Goal: Task Accomplishment & Management: Use online tool/utility

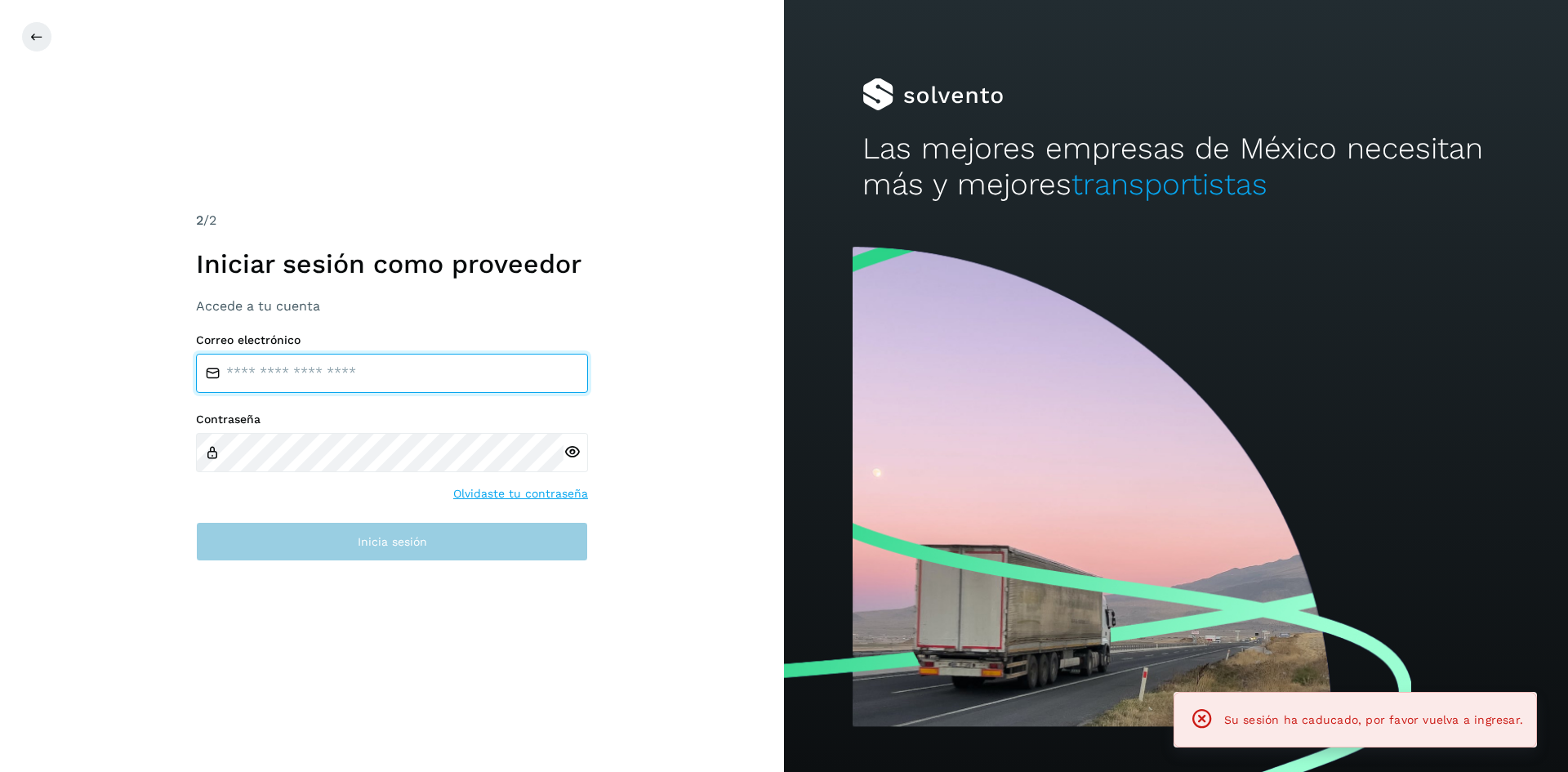
type input "**********"
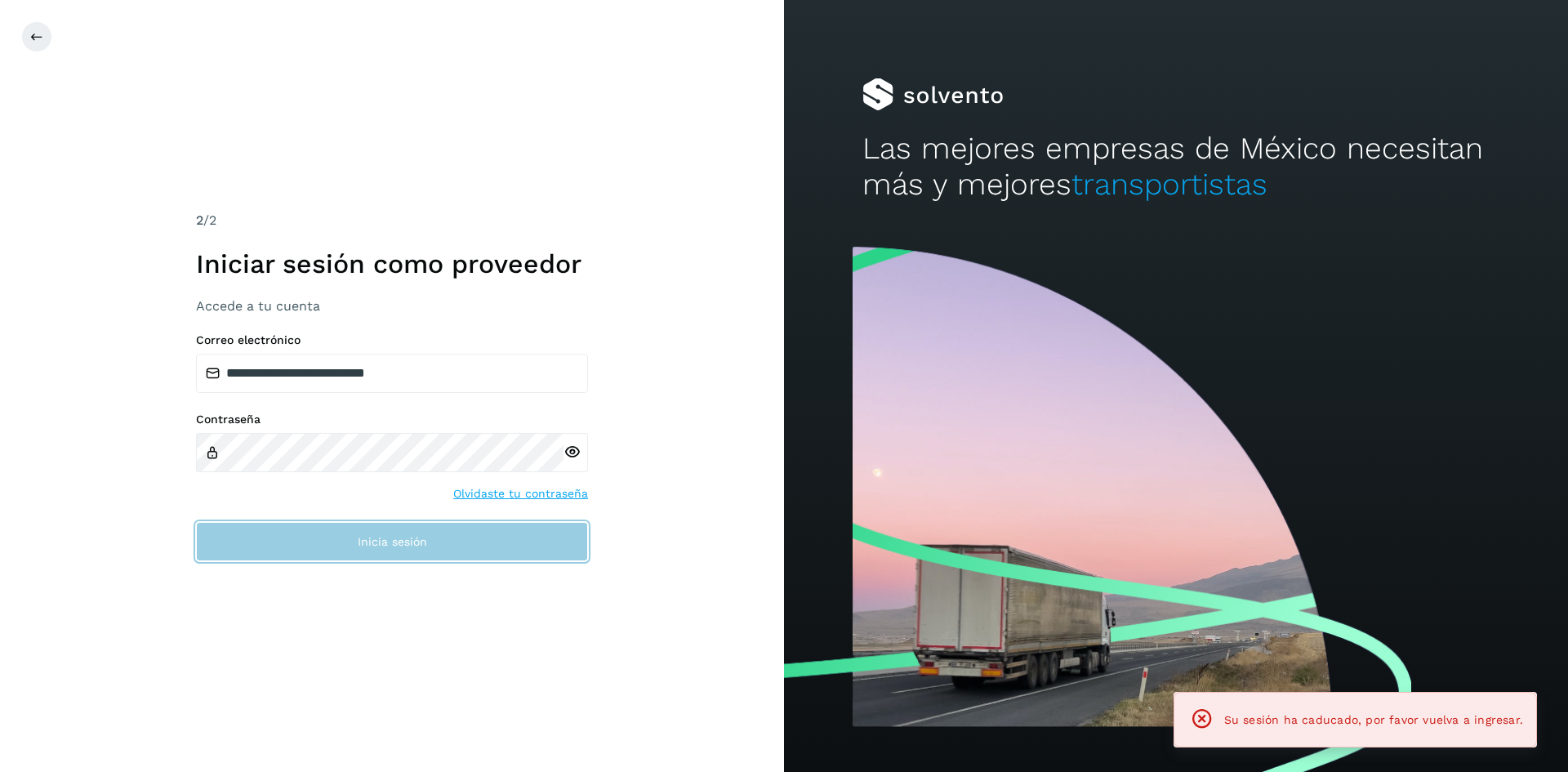
click at [349, 532] on button "Inicia sesión" at bounding box center [392, 541] width 392 height 39
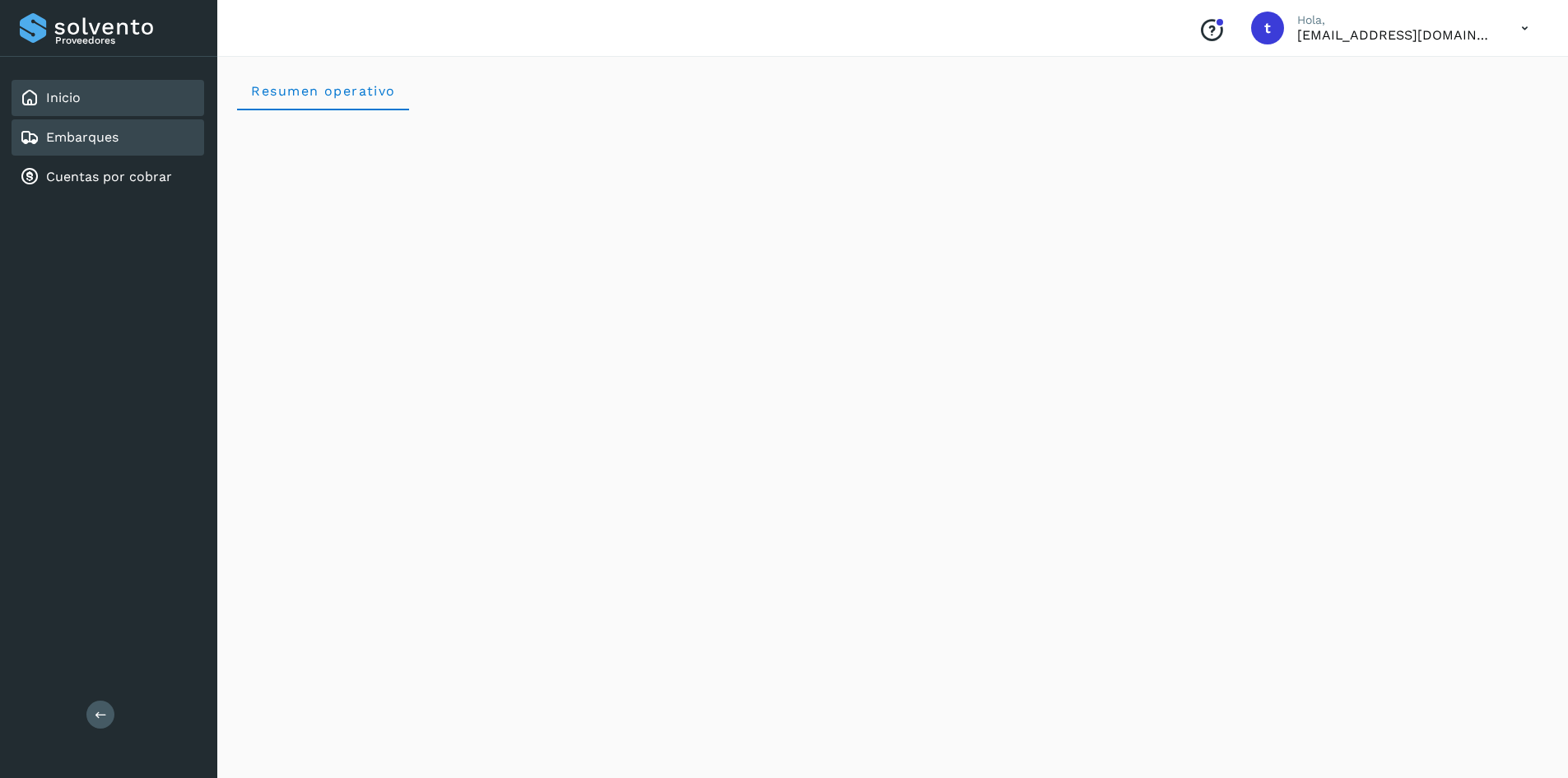
click at [77, 133] on link "Embarques" at bounding box center [83, 137] width 73 height 16
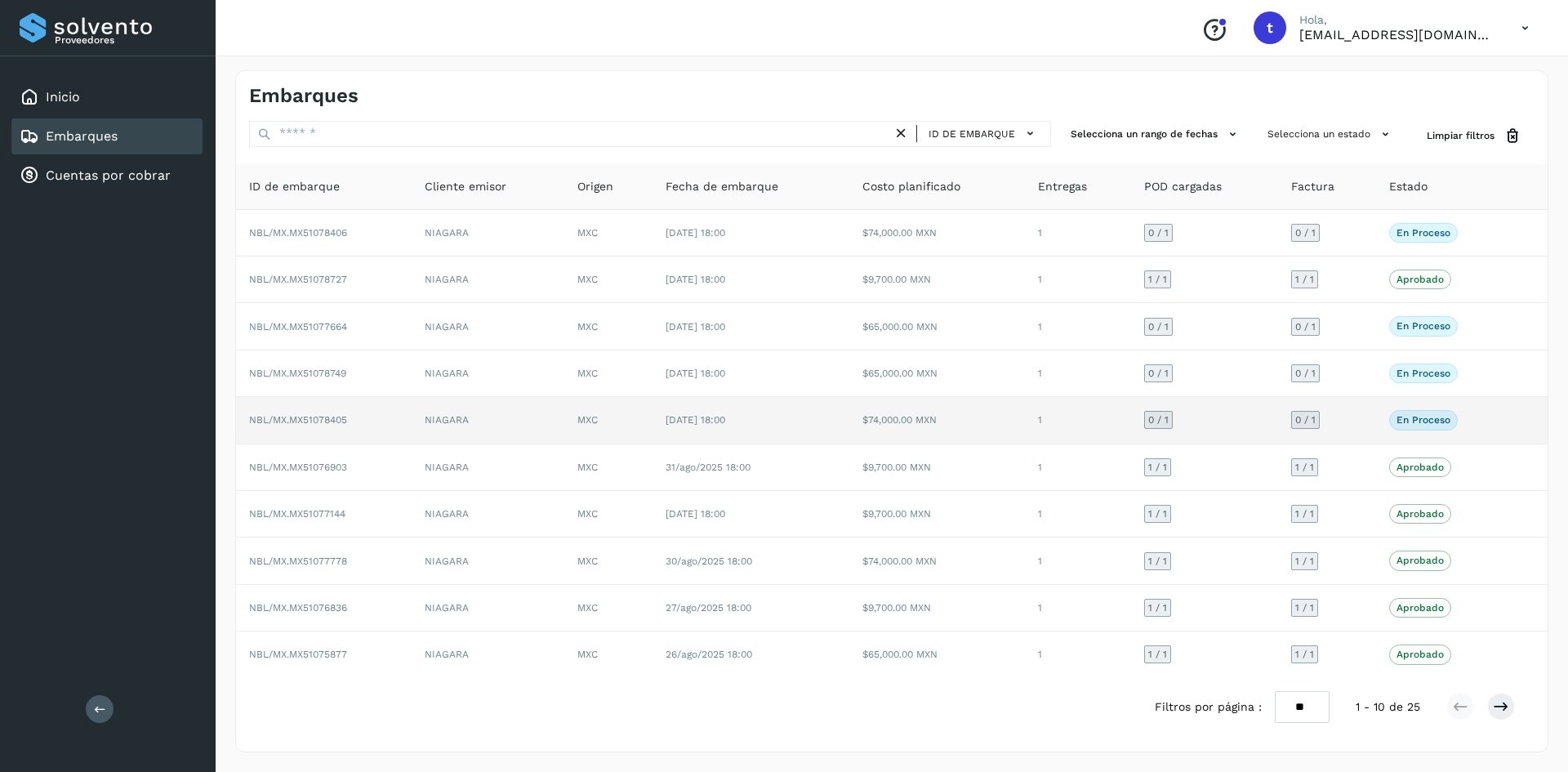
click at [347, 422] on span "NBL/MX.MX51078405" at bounding box center [298, 420] width 98 height 12
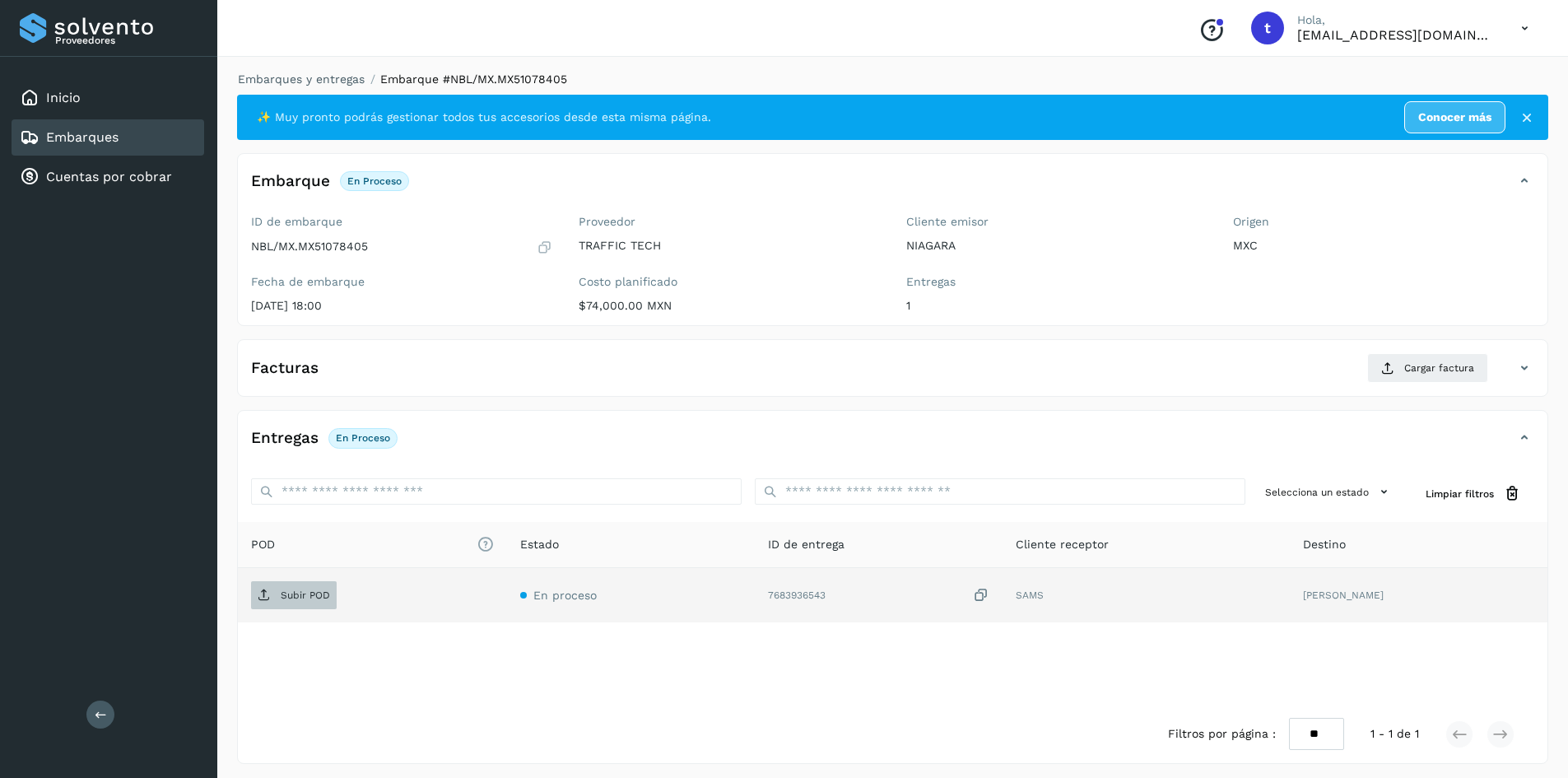
click at [318, 590] on p "Subir POD" at bounding box center [305, 596] width 49 height 12
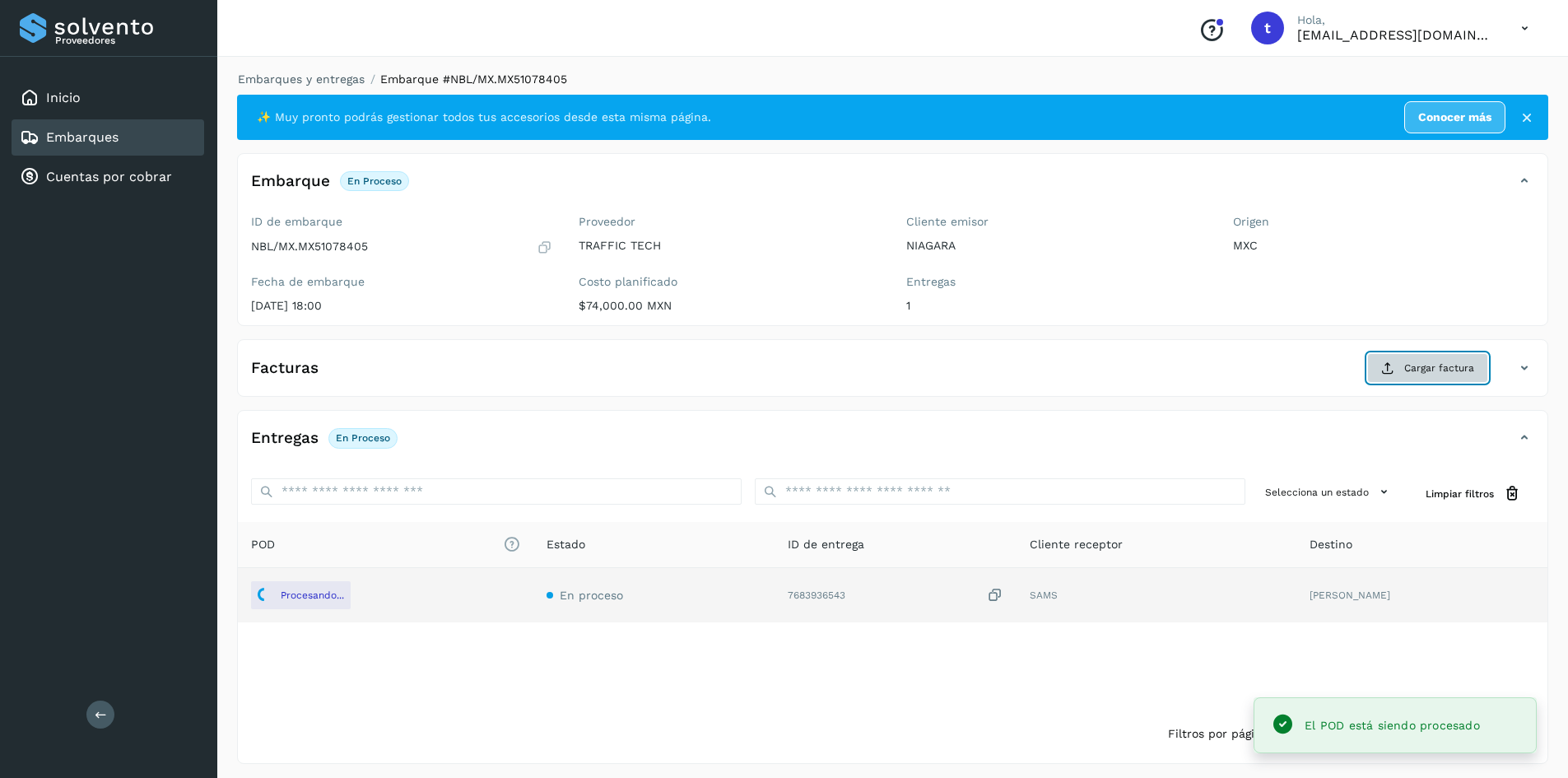
click at [1418, 368] on span "Cargar factura" at bounding box center [1439, 368] width 70 height 15
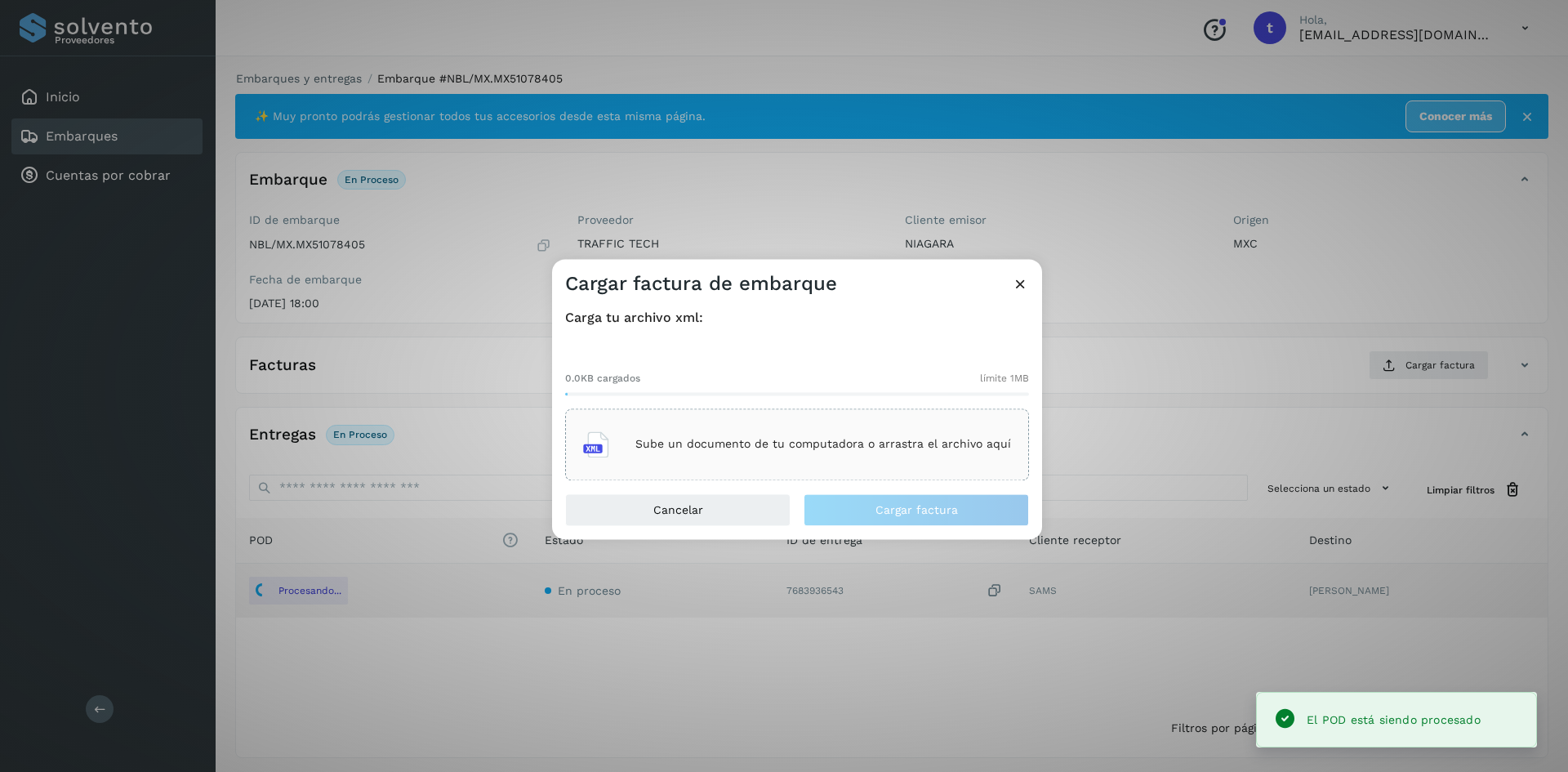
click at [850, 456] on div "Sube un documento de tu computadora o arrastra el archivo aquí" at bounding box center [797, 444] width 428 height 44
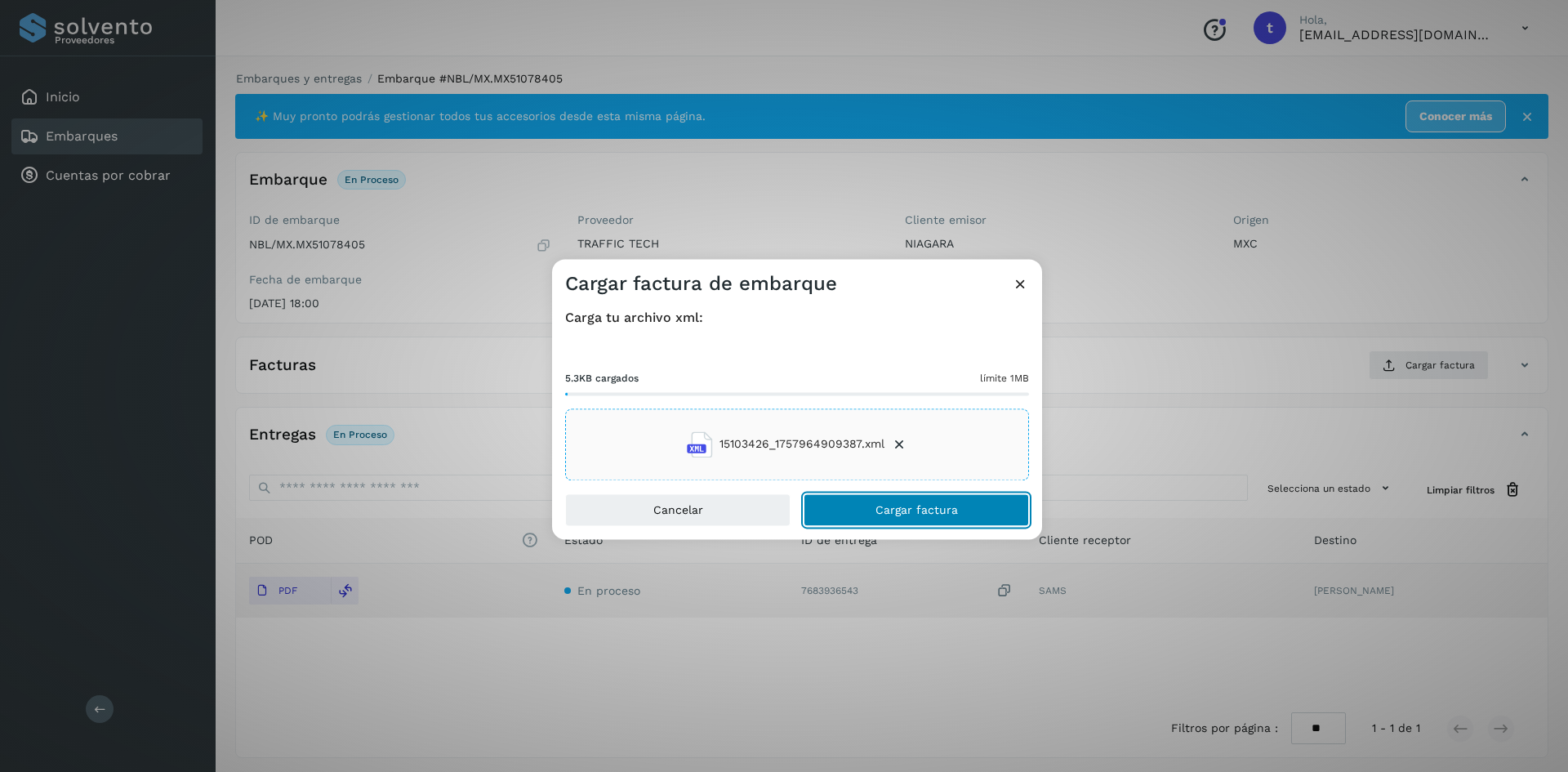
click at [939, 513] on span "Cargar factura" at bounding box center [916, 510] width 82 height 12
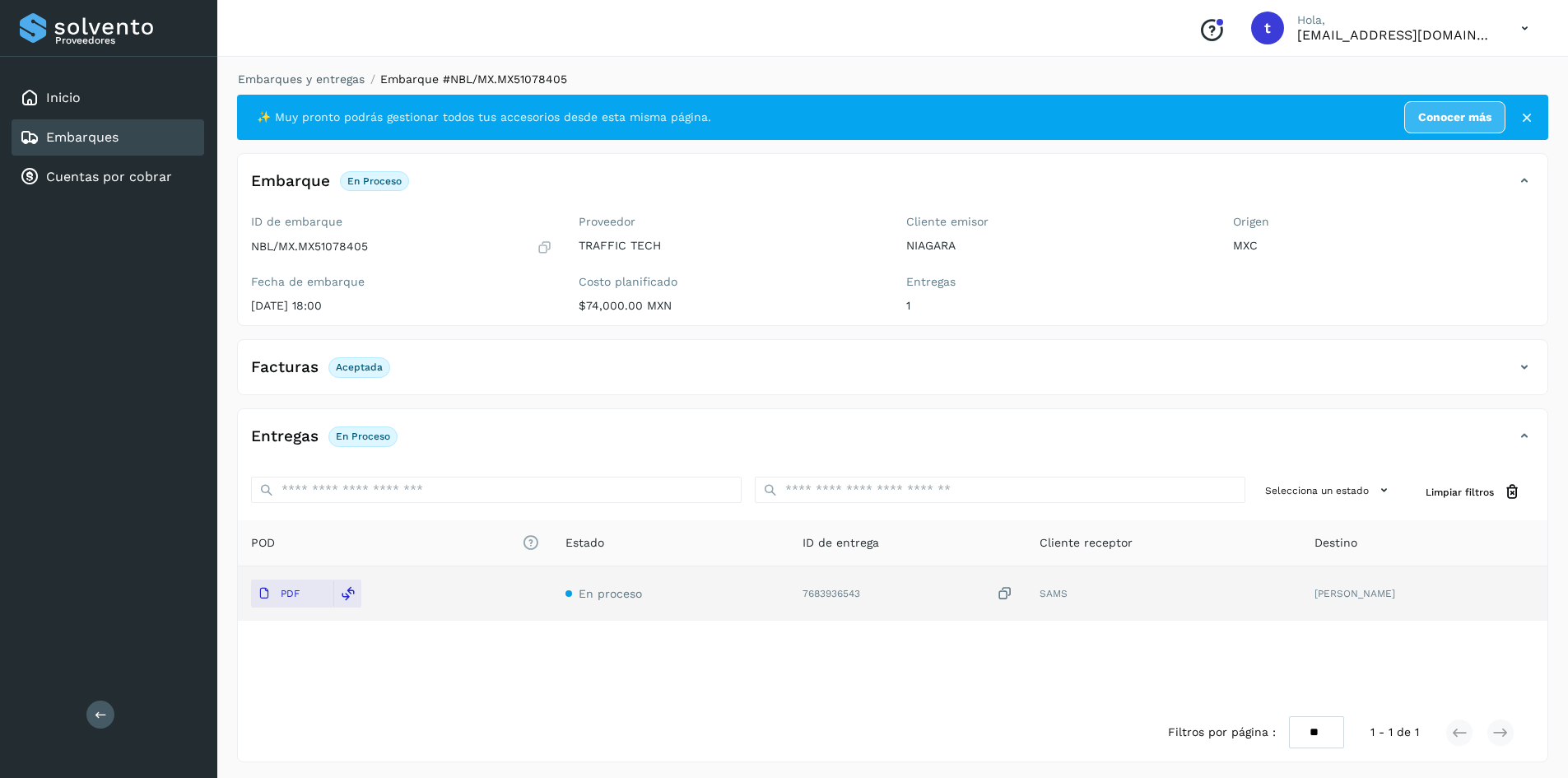
click at [69, 143] on link "Embarques" at bounding box center [83, 137] width 73 height 16
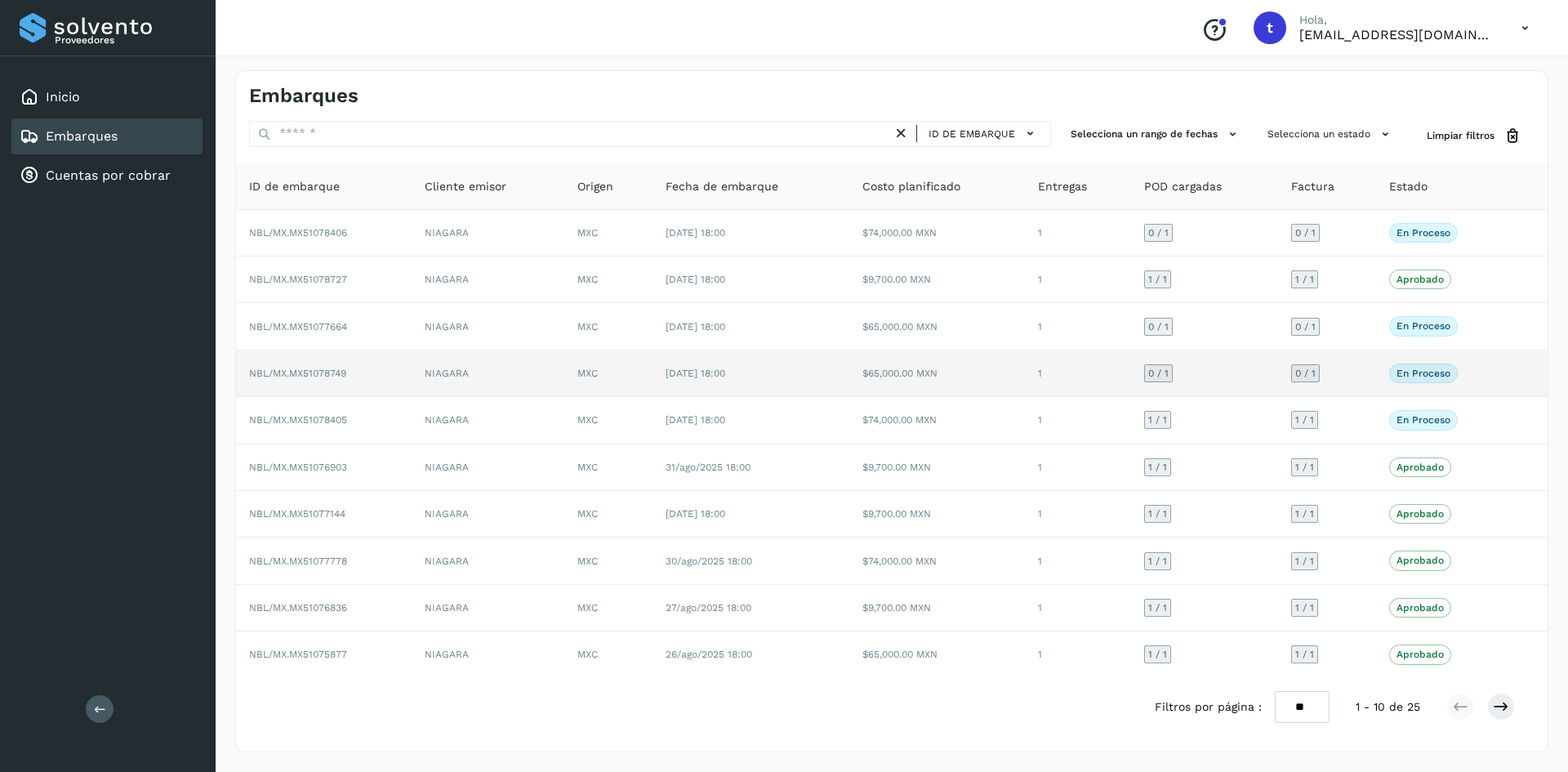
click at [354, 375] on td "NBL/MX.MX51078749" at bounding box center [323, 374] width 175 height 47
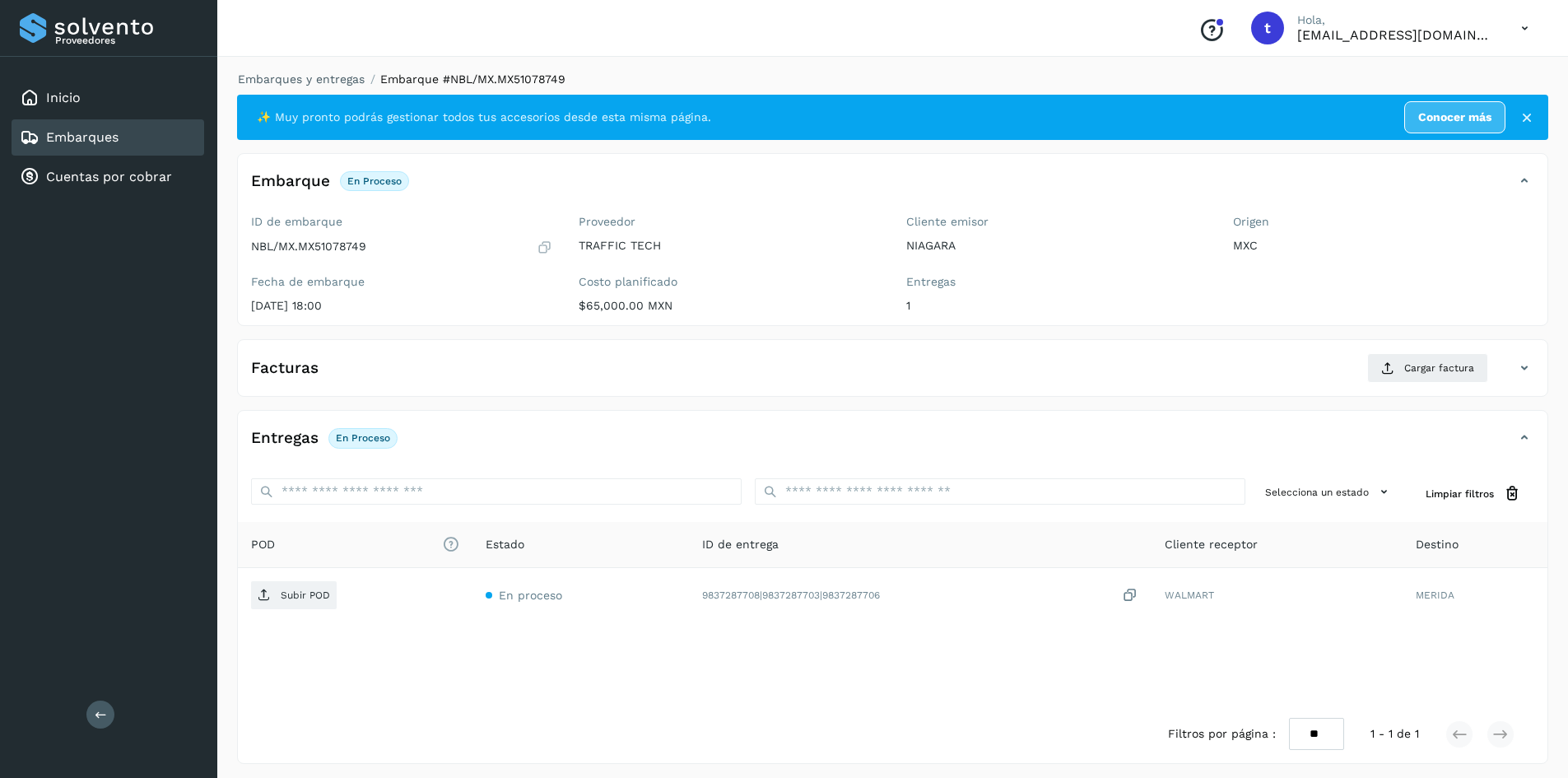
click at [122, 138] on div "Embarques" at bounding box center [108, 137] width 193 height 36
